Goal: Information Seeking & Learning: Compare options

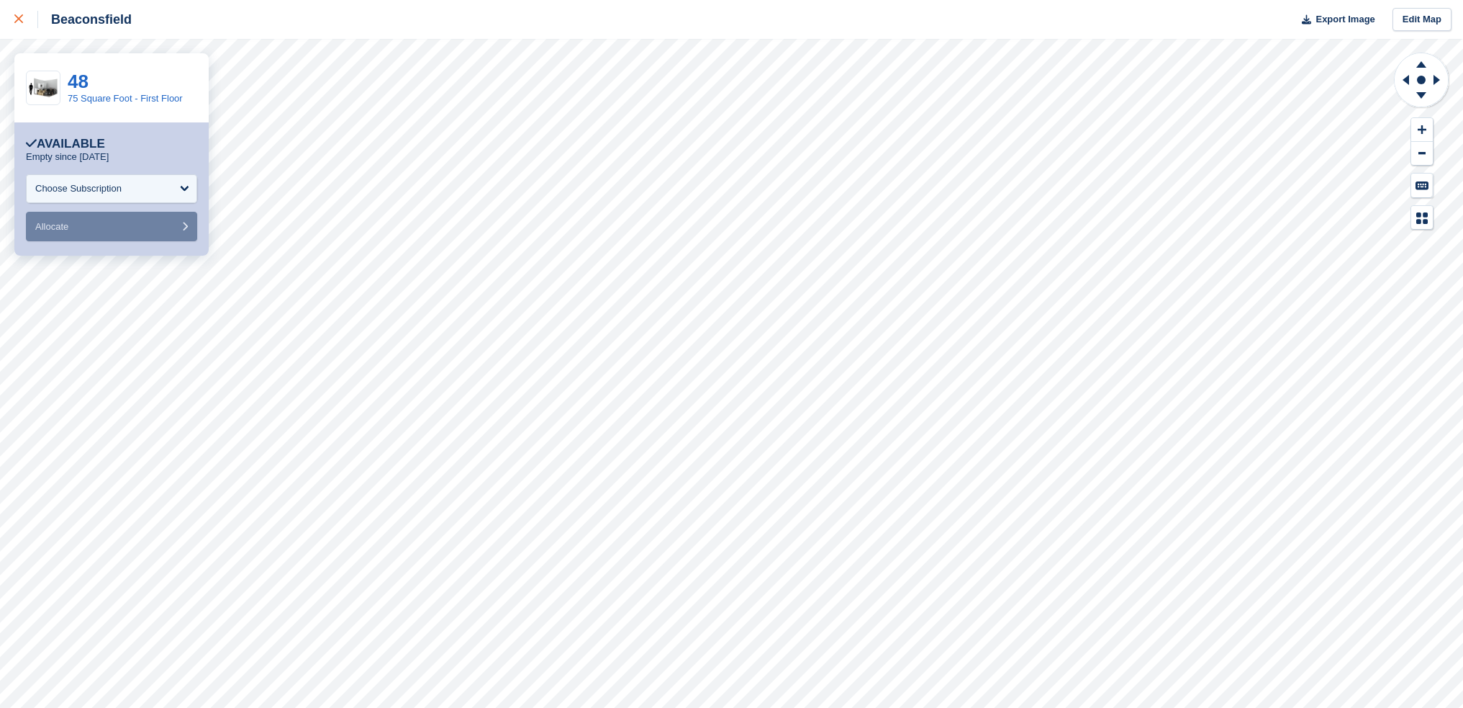
click at [19, 18] on icon at bounding box center [18, 18] width 9 height 9
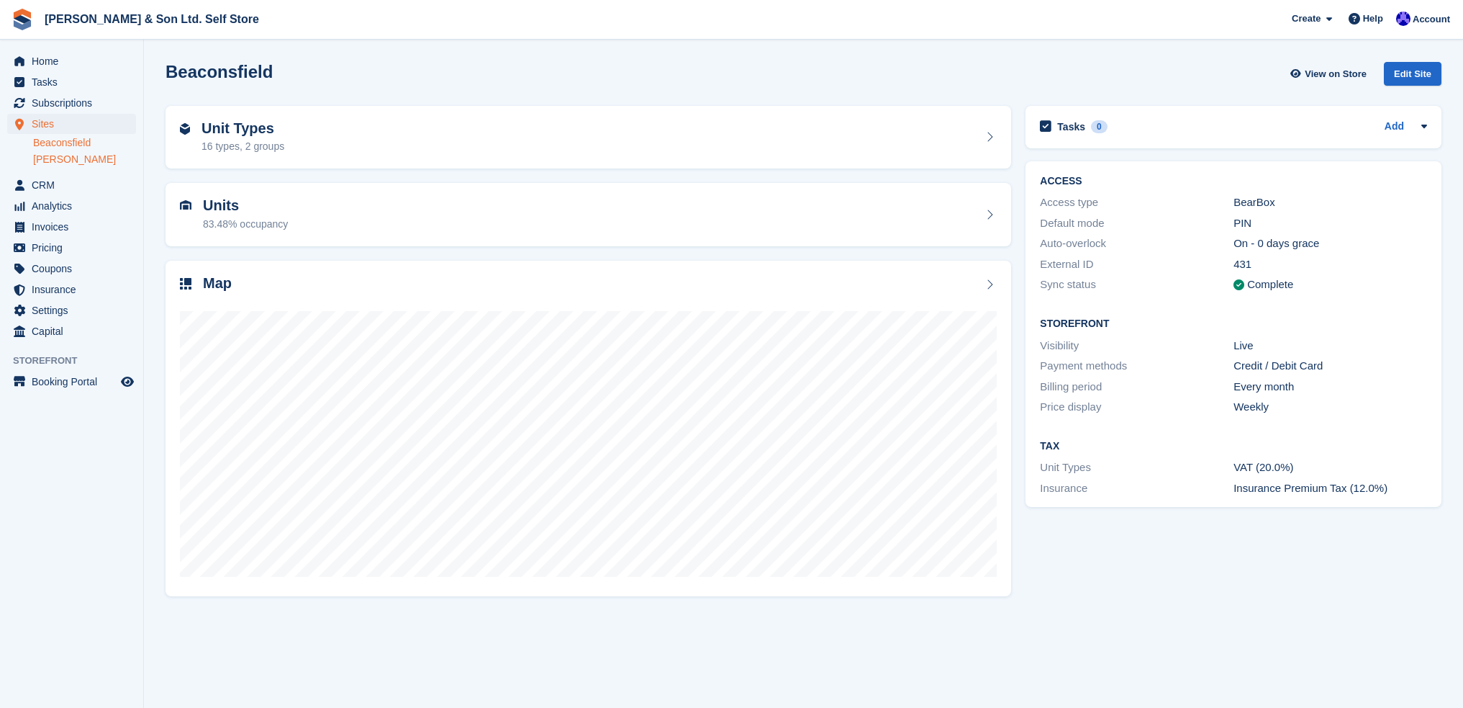
click at [54, 159] on link "[PERSON_NAME]" at bounding box center [84, 160] width 103 height 14
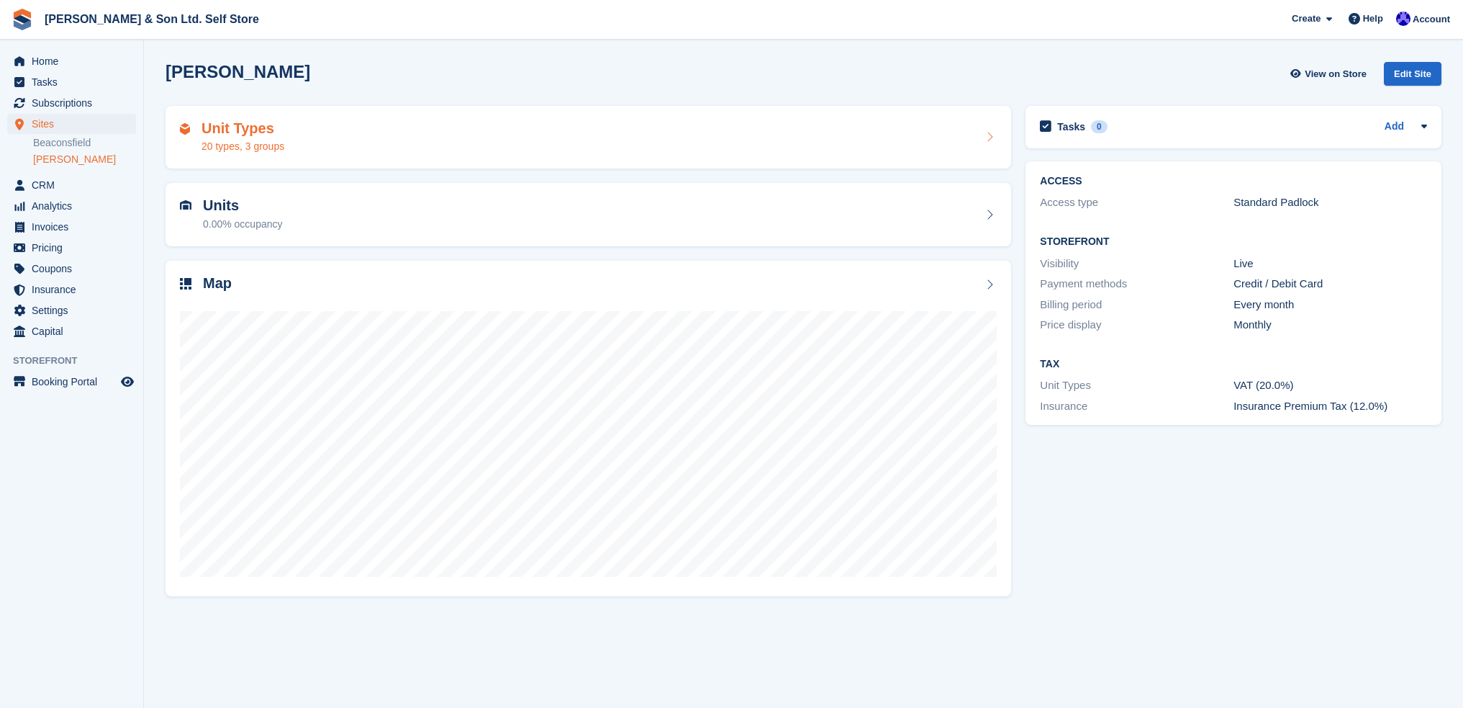
click at [360, 143] on div "Unit Types 20 types, 3 groups" at bounding box center [588, 137] width 817 height 35
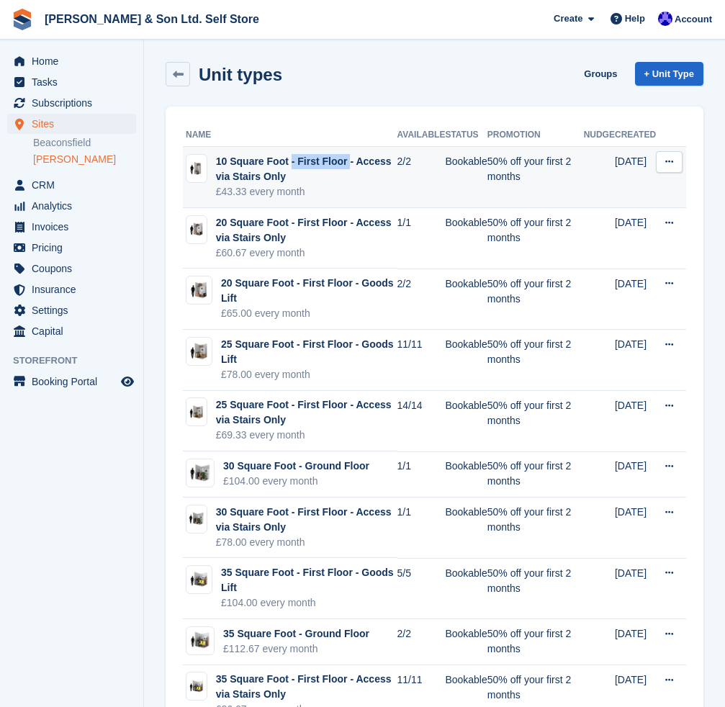
drag, startPoint x: 284, startPoint y: 163, endPoint x: 215, endPoint y: 159, distance: 68.5
click at [215, 159] on td "10 Square Foot - First Floor - Access via Stairs Only £43.33 every month" at bounding box center [290, 177] width 215 height 61
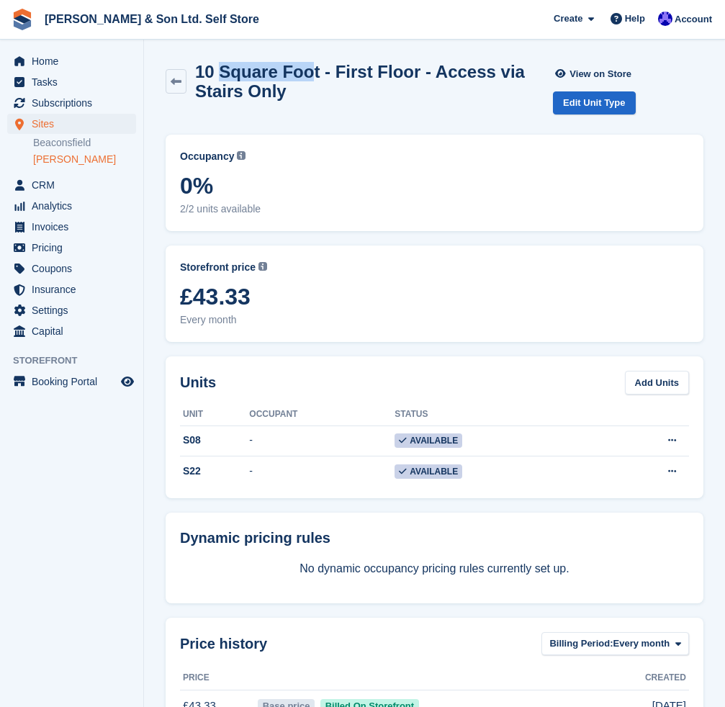
drag, startPoint x: 309, startPoint y: 75, endPoint x: 217, endPoint y: 74, distance: 91.4
click at [217, 74] on h2 "10 Square Foot - First Floor - Access via Stairs Only" at bounding box center [374, 81] width 358 height 39
click at [310, 73] on h2 "10 Square Foot - First Floor - Access via Stairs Only" at bounding box center [374, 81] width 358 height 39
drag, startPoint x: 307, startPoint y: 73, endPoint x: 199, endPoint y: 71, distance: 108.0
click at [199, 71] on h2 "10 Square Foot - First Floor - Access via Stairs Only" at bounding box center [374, 81] width 358 height 39
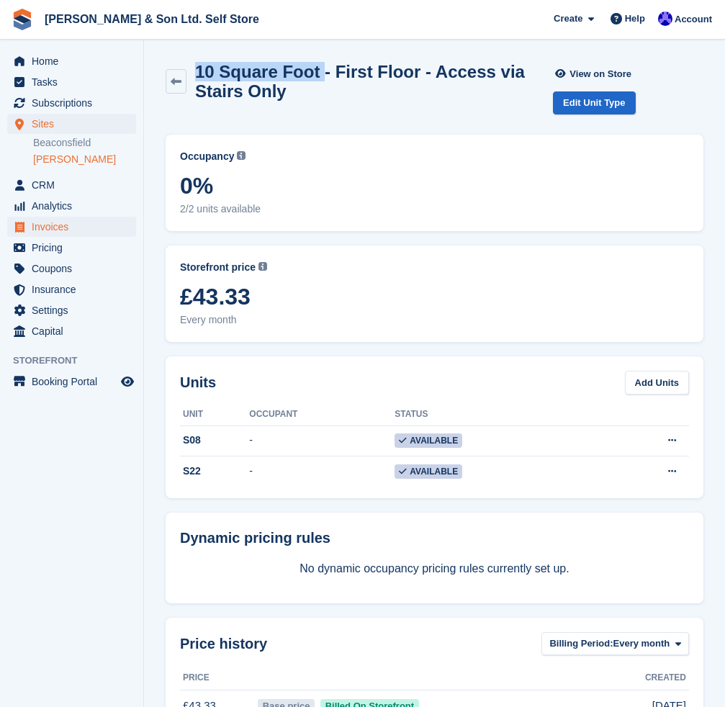
copy h2 "10 Square Foot"
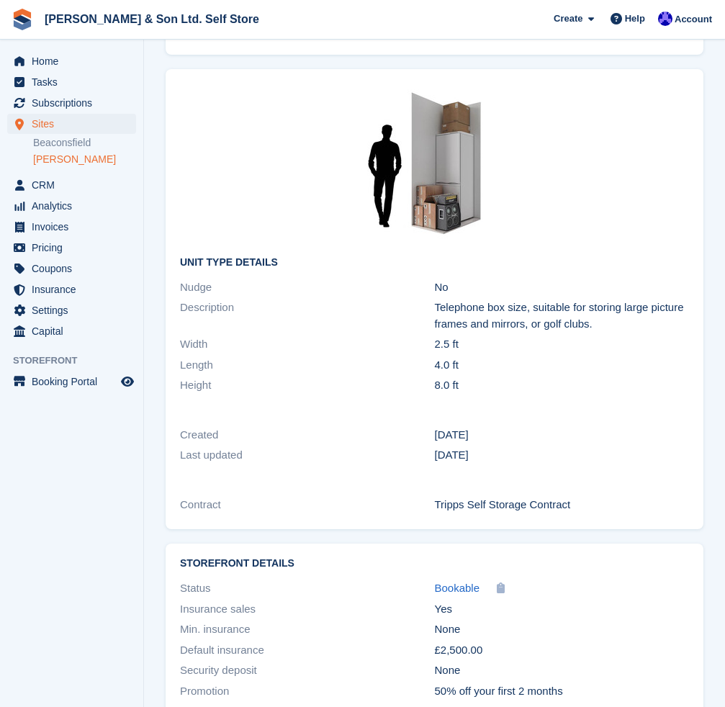
scroll to position [720, 0]
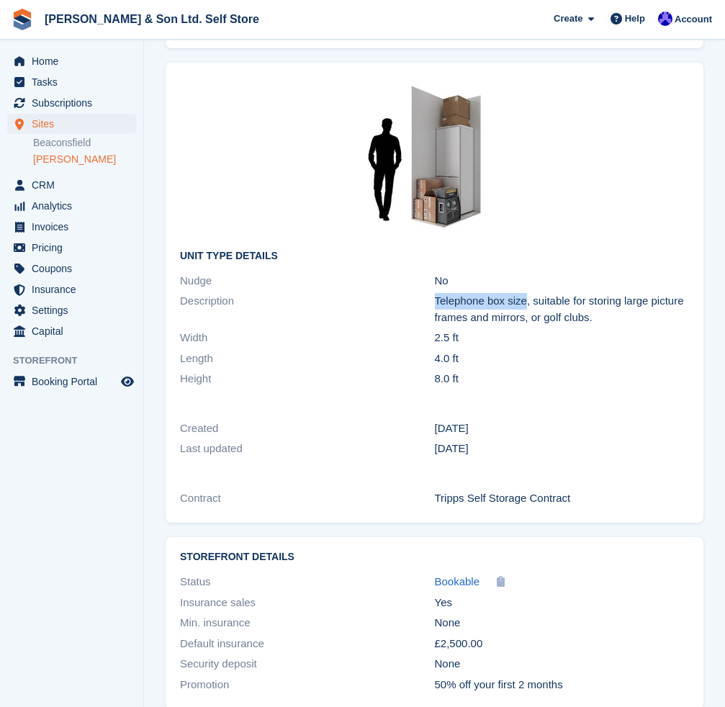
drag, startPoint x: 436, startPoint y: 302, endPoint x: 524, endPoint y: 300, distance: 88.6
click at [524, 300] on div "Telephone box size, suitable for storing large picture frames and mirrors, or g…" at bounding box center [562, 309] width 255 height 32
copy div "Telephone box size"
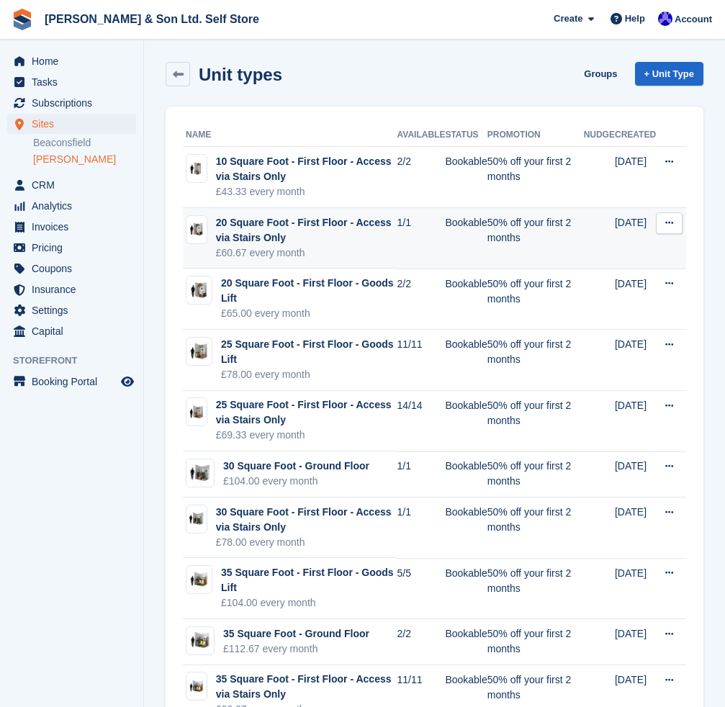
click at [292, 248] on div "£60.67 every month" at bounding box center [306, 252] width 181 height 15
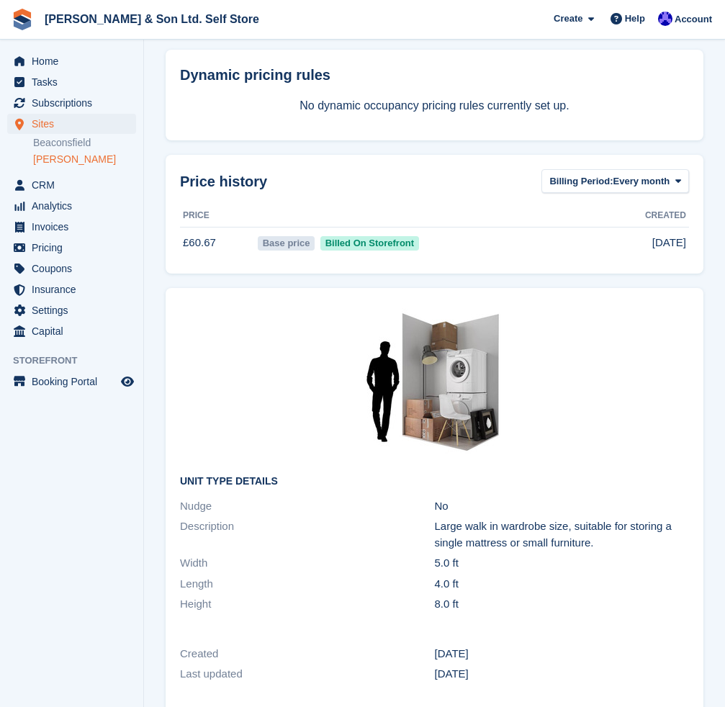
scroll to position [504, 0]
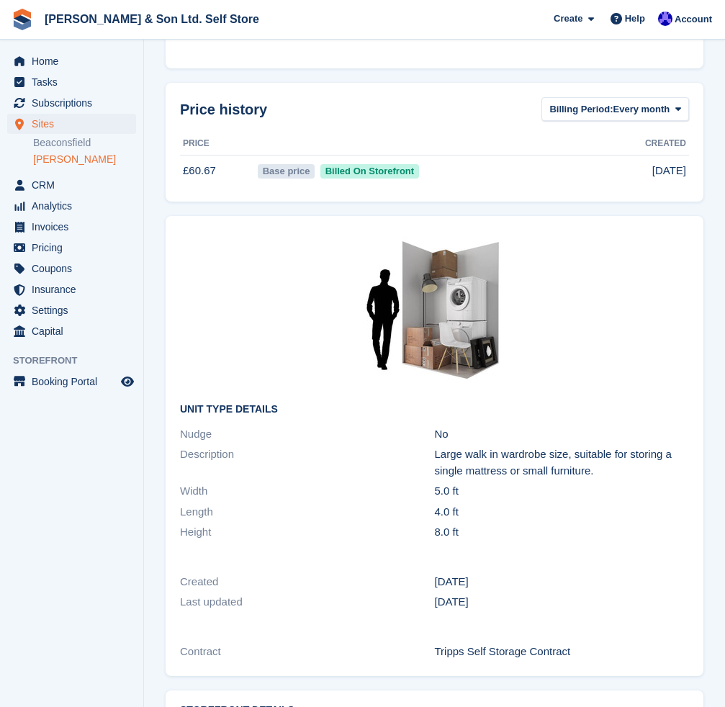
click at [561, 460] on div "Large walk in wardrobe size, suitable for storing a single mattress or small fu…" at bounding box center [562, 462] width 255 height 32
click at [562, 455] on div "Large walk in wardrobe size, suitable for storing a single mattress or small fu…" at bounding box center [562, 462] width 255 height 32
drag, startPoint x: 565, startPoint y: 456, endPoint x: 428, endPoint y: 459, distance: 137.5
click at [428, 459] on div "Description Large walk in wardrobe size, suitable for storing a single mattress…" at bounding box center [434, 462] width 509 height 37
copy div "Large walk in wardrobe size"
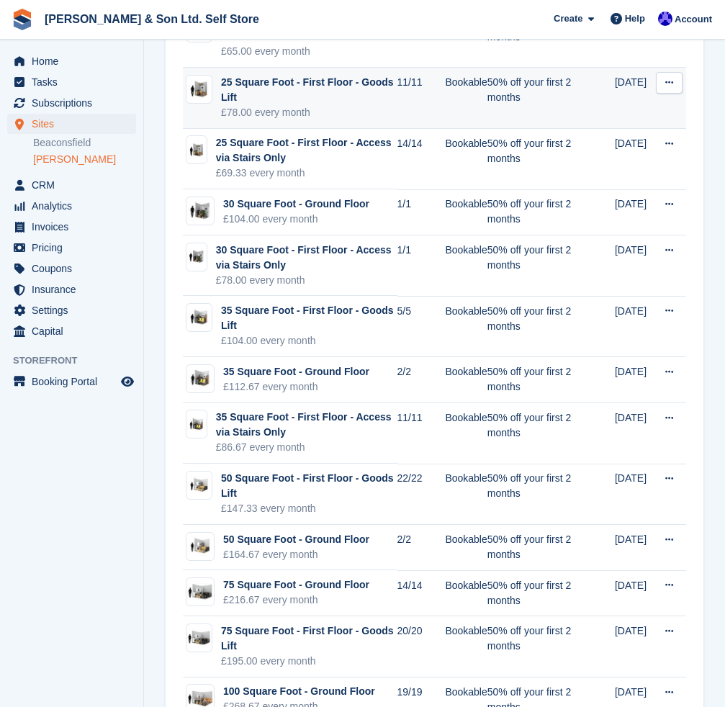
scroll to position [288, 0]
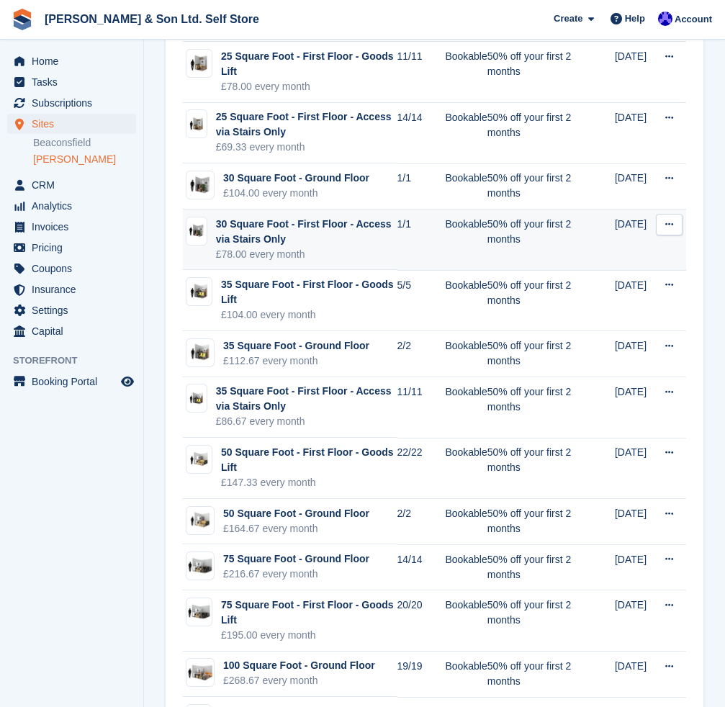
click at [292, 235] on div "30 Square Foot - First Floor - Access via Stairs Only" at bounding box center [306, 232] width 181 height 30
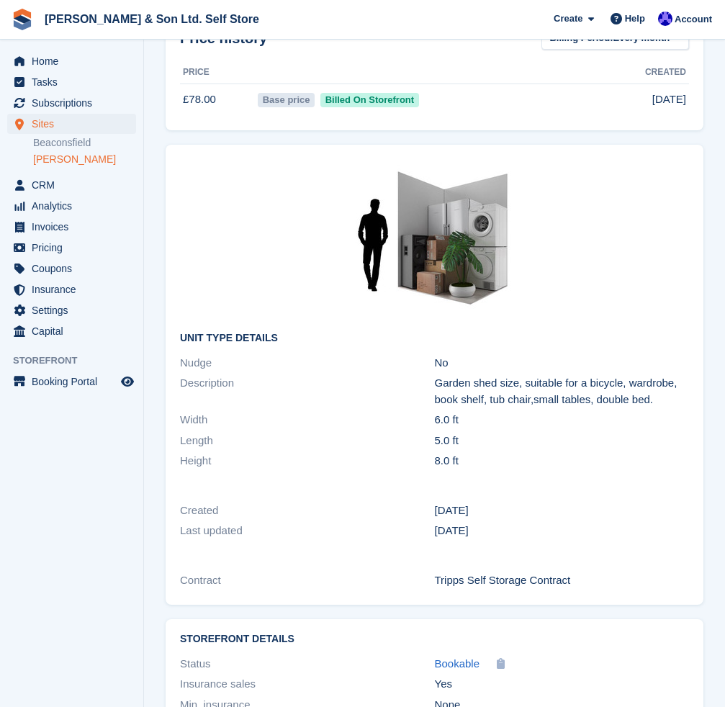
scroll to position [576, 0]
drag, startPoint x: 434, startPoint y: 383, endPoint x: 515, endPoint y: 385, distance: 81.4
click at [515, 385] on div "Garden shed size, suitable for a bicycle, wardrobe, book shelf, tub chair,small…" at bounding box center [562, 390] width 255 height 32
copy div "Garden shed size"
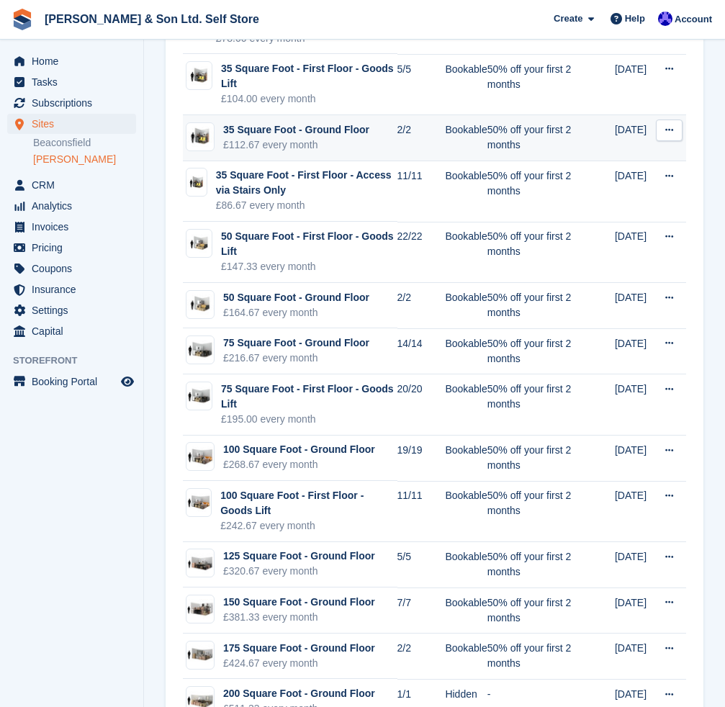
scroll to position [555, 0]
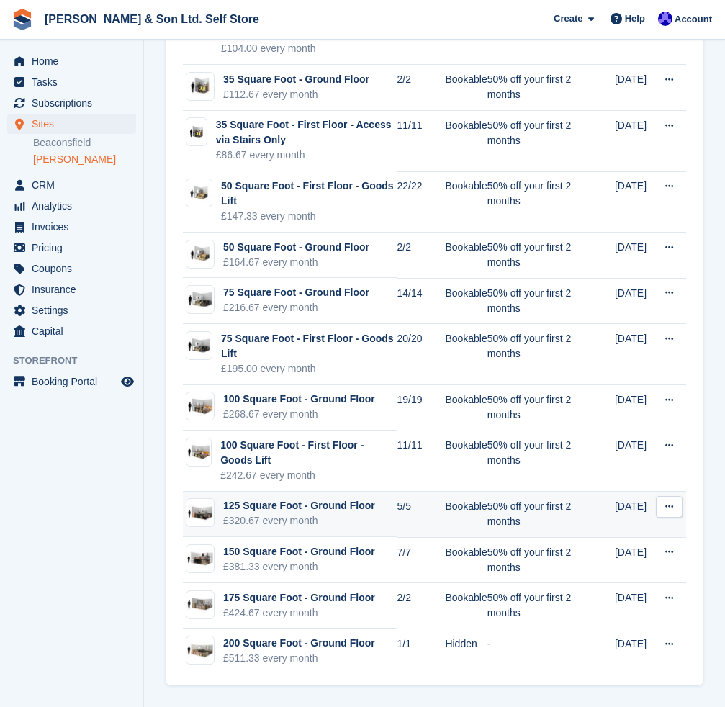
click at [262, 508] on div "125 Square Foot - Ground Floor" at bounding box center [299, 505] width 152 height 15
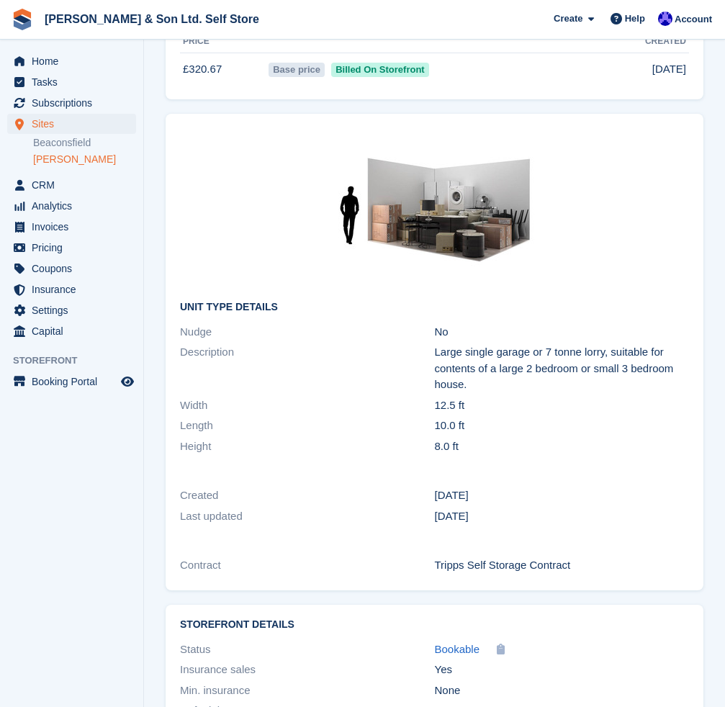
scroll to position [720, 0]
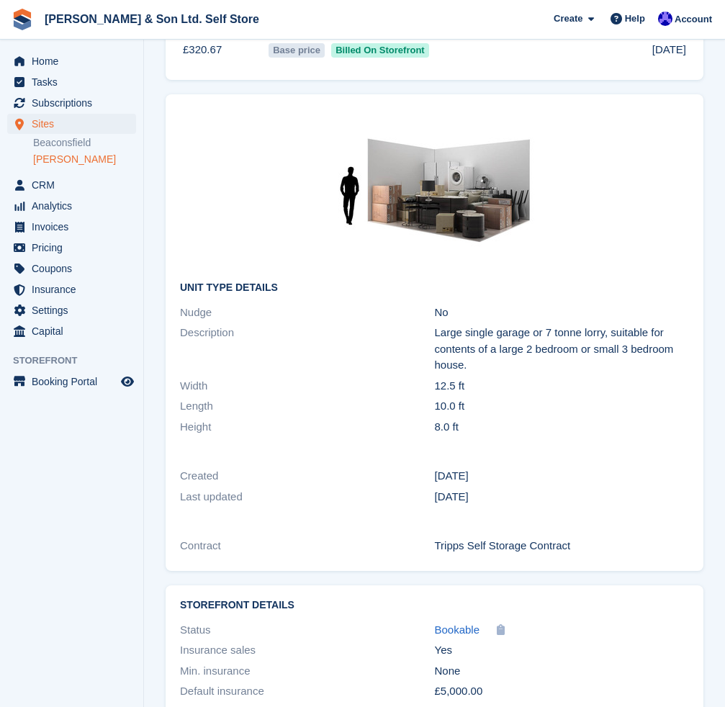
click at [516, 345] on div "Large single garage or 7 tonne lorry, suitable for contents of a large 2 bedroo…" at bounding box center [562, 349] width 255 height 49
drag, startPoint x: 604, startPoint y: 338, endPoint x: 433, endPoint y: 338, distance: 171.3
click at [433, 338] on div "Description Large single garage or 7 tonne lorry, suitable for contents of a la…" at bounding box center [434, 348] width 509 height 53
copy div "Large single garage or 7 tonne lorry"
drag, startPoint x: 549, startPoint y: 371, endPoint x: 482, endPoint y: 361, distance: 67.6
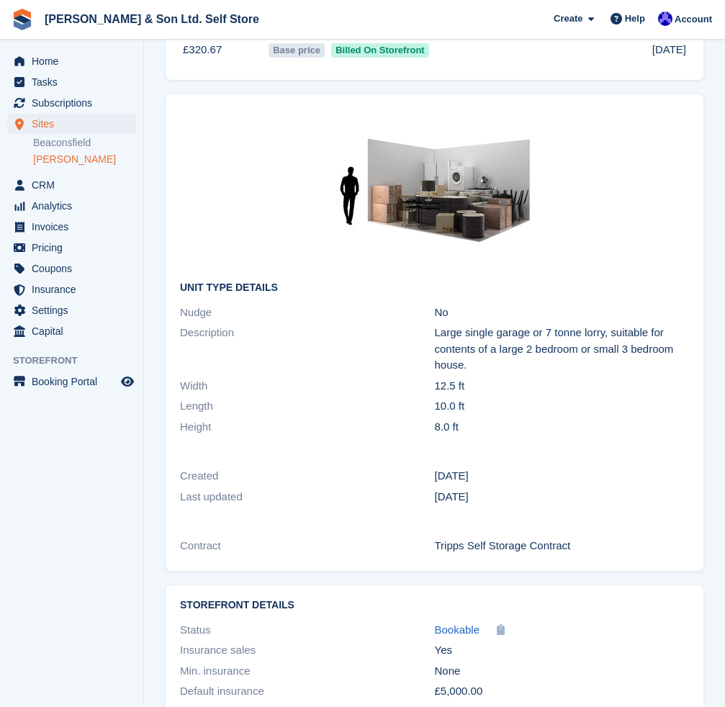
click at [538, 369] on div "Large single garage or 7 tonne lorry, suitable for contents of a large 2 bedroo…" at bounding box center [562, 349] width 255 height 49
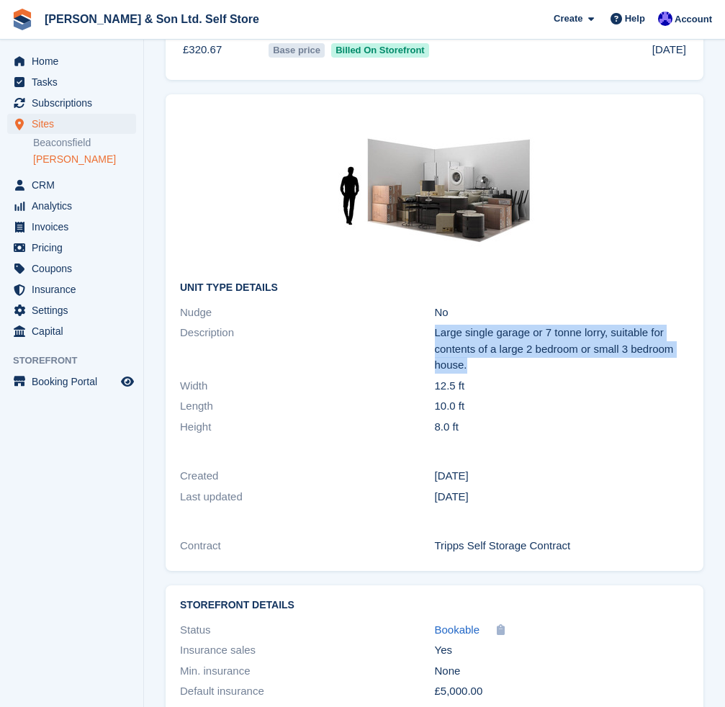
drag, startPoint x: 472, startPoint y: 363, endPoint x: 436, endPoint y: 336, distance: 44.8
click at [436, 336] on div "Large single garage or 7 tonne lorry, suitable for contents of a large 2 bedroo…" at bounding box center [562, 349] width 255 height 49
copy div "Large single garage or 7 tonne lorry, suitable for contents of a large 2 bedroo…"
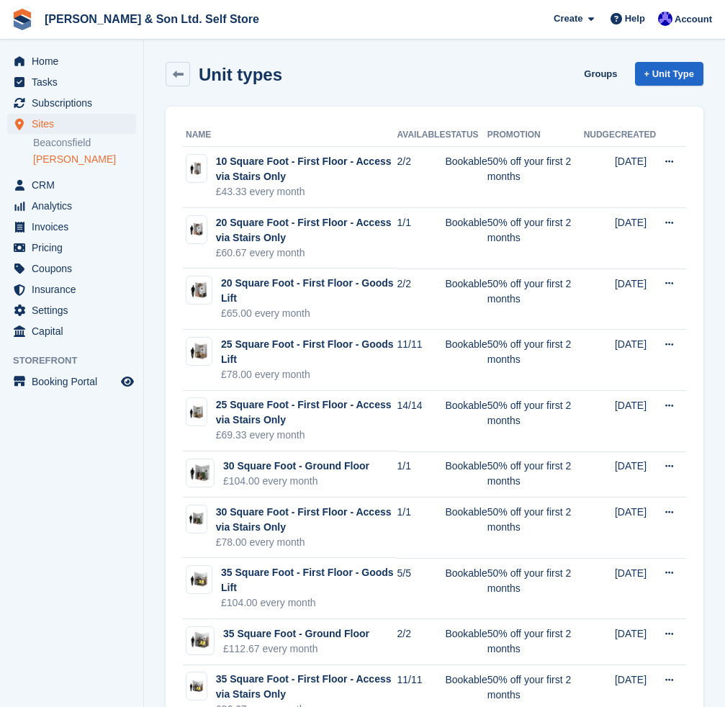
scroll to position [555, 0]
